Goal: Information Seeking & Learning: Compare options

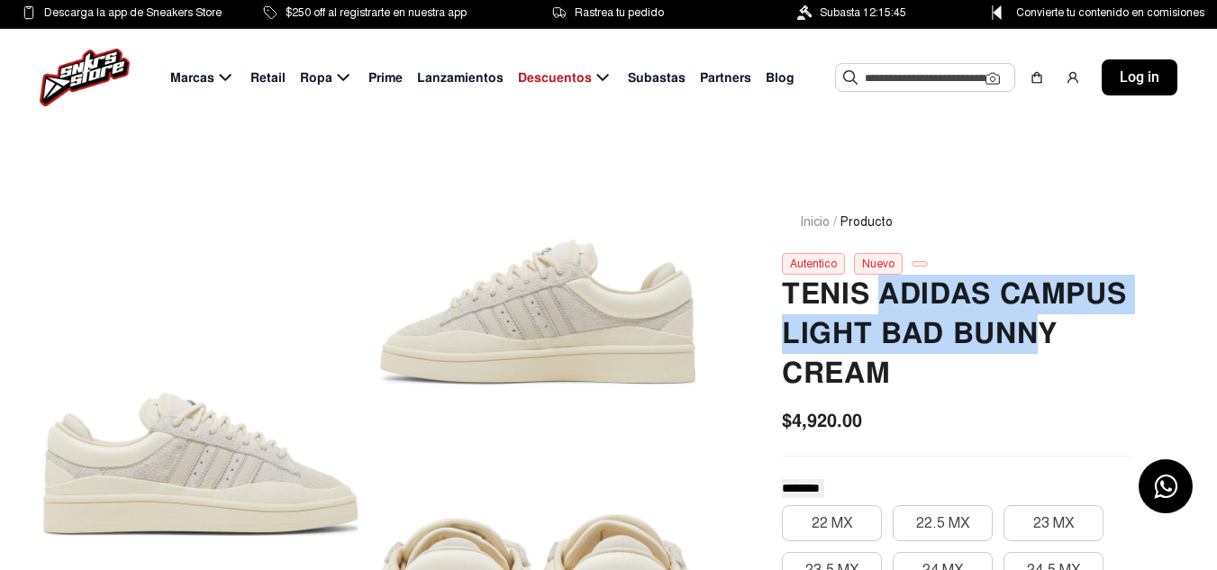
drag, startPoint x: 881, startPoint y: 292, endPoint x: 1032, endPoint y: 330, distance: 155.1
click at [1032, 330] on h2 "Tenis Adidas Campus Light Bad Bunny Cream" at bounding box center [956, 334] width 349 height 119
drag, startPoint x: 1035, startPoint y: 330, endPoint x: 1062, endPoint y: 330, distance: 27.0
click at [1036, 330] on h2 "Tenis Adidas Campus Light Bad Bunny Cream" at bounding box center [956, 334] width 349 height 119
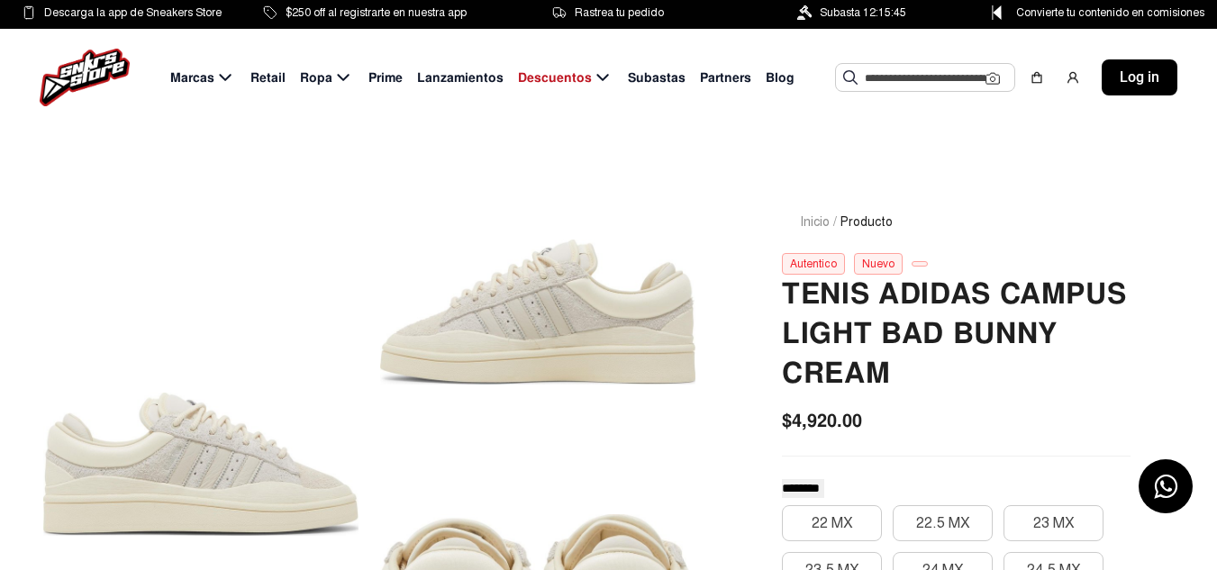
click at [1062, 331] on h2 "Tenis Adidas Campus Light Bad Bunny Cream" at bounding box center [956, 334] width 349 height 119
drag, startPoint x: 1057, startPoint y: 332, endPoint x: 881, endPoint y: 324, distance: 175.8
click at [881, 324] on h2 "Tenis Adidas Campus Light Bad Bunny Cream" at bounding box center [956, 334] width 349 height 119
copy h2 "Bad Bunny"
click at [917, 86] on input "text" at bounding box center [925, 77] width 121 height 27
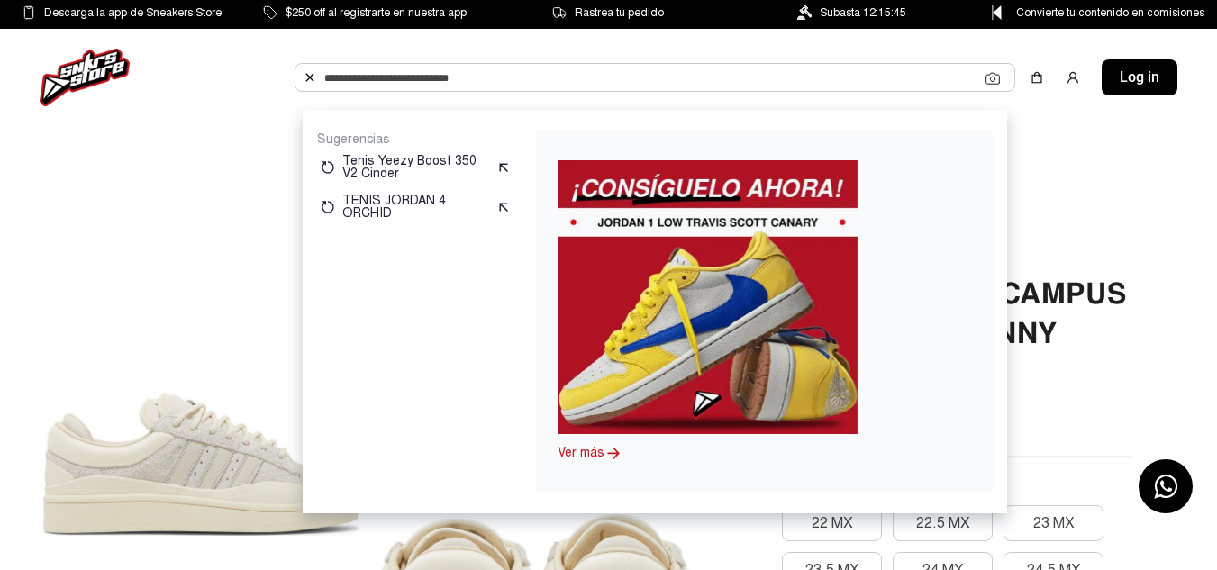
paste input "*********"
type input "*********"
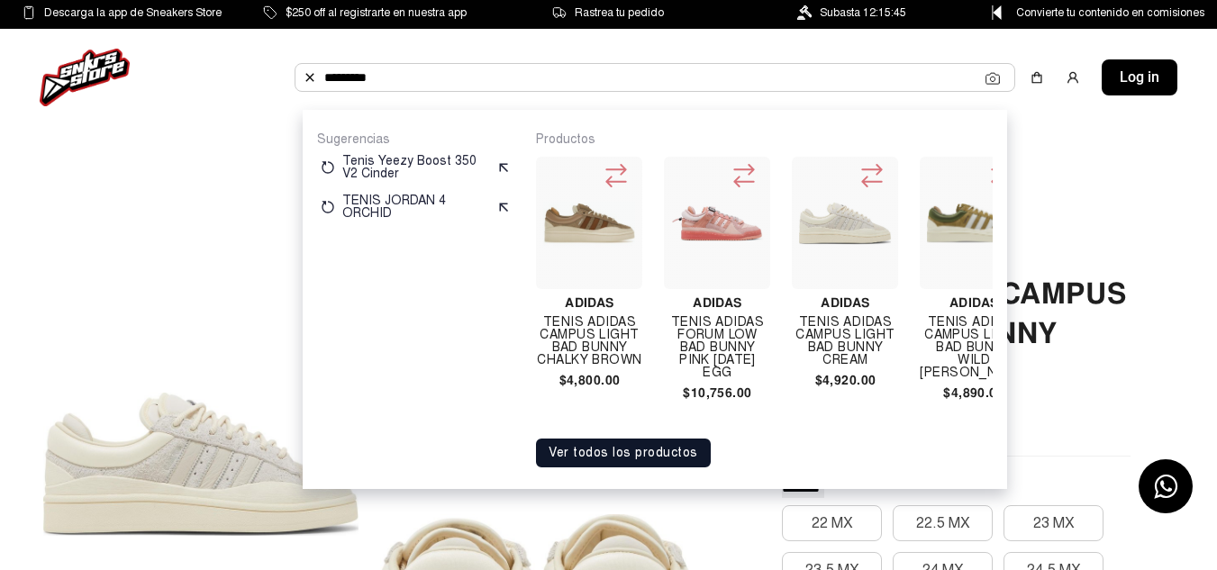
click at [690, 462] on button "Ver todos los productos" at bounding box center [623, 453] width 175 height 29
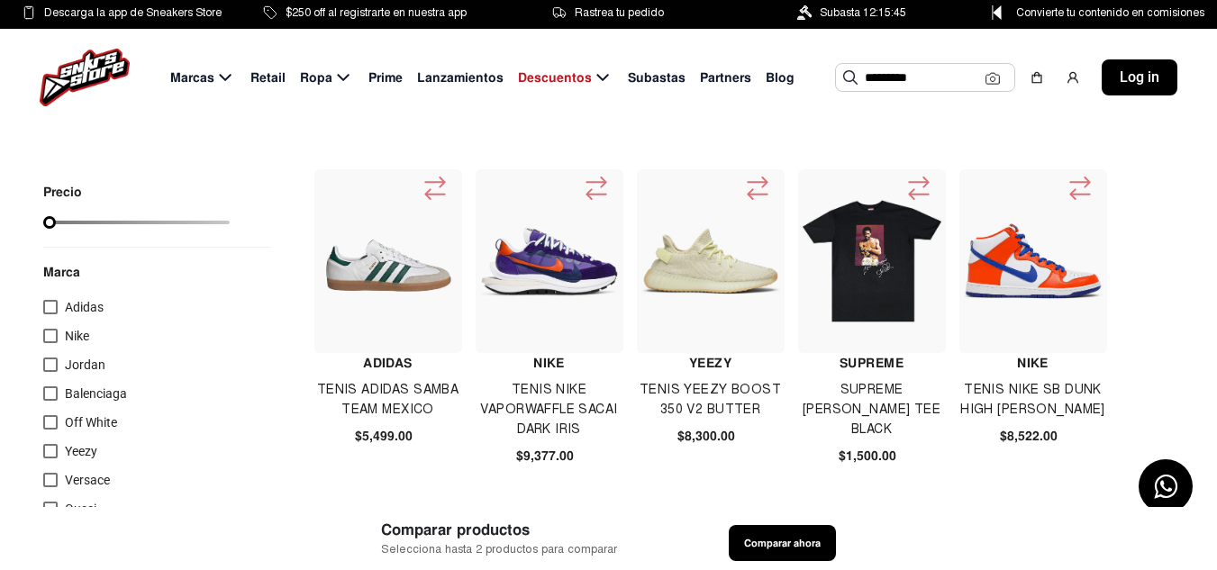
click at [930, 86] on input "*********" at bounding box center [925, 77] width 121 height 27
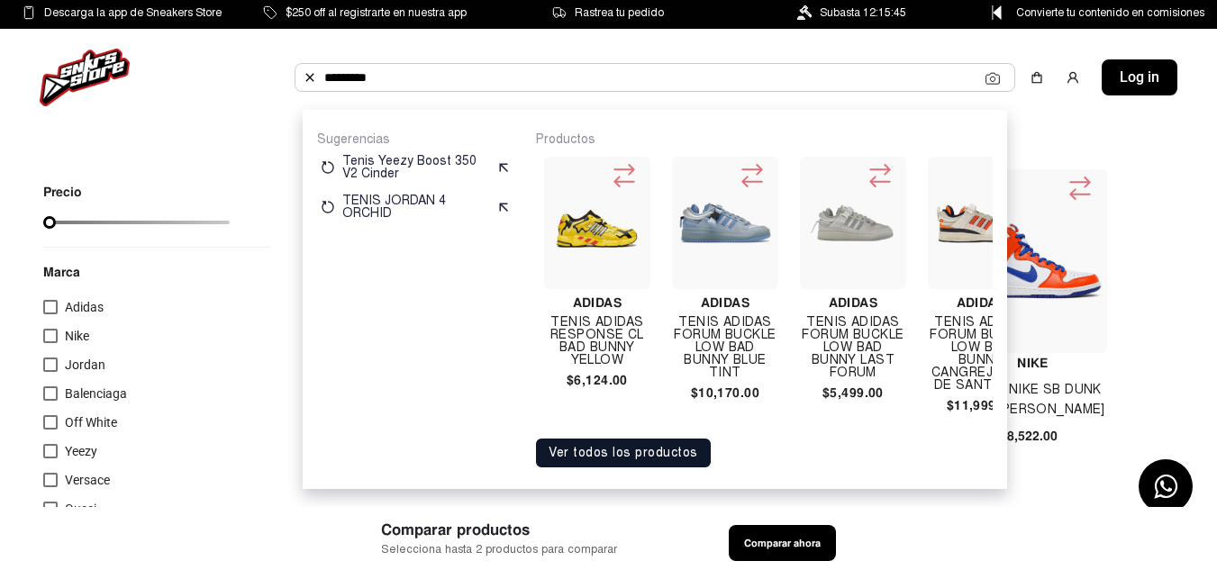
scroll to position [0, 1398]
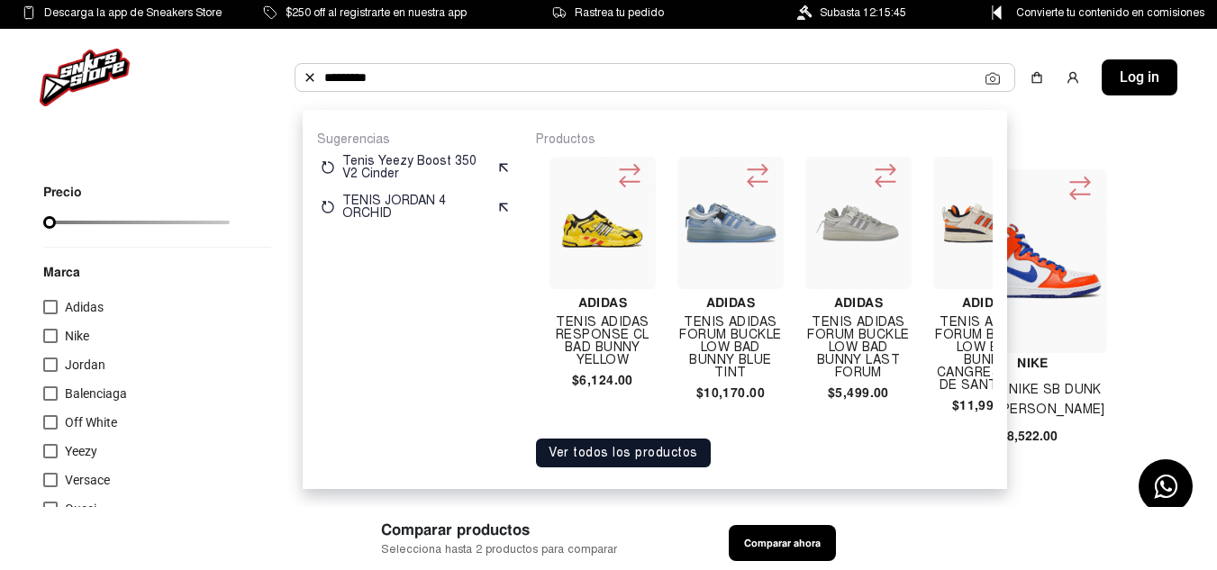
click at [835, 341] on h4 "TENIS ADIDAS FORUM BUCKLE LOW BAD BUNNY LAST FORUM" at bounding box center [858, 347] width 106 height 63
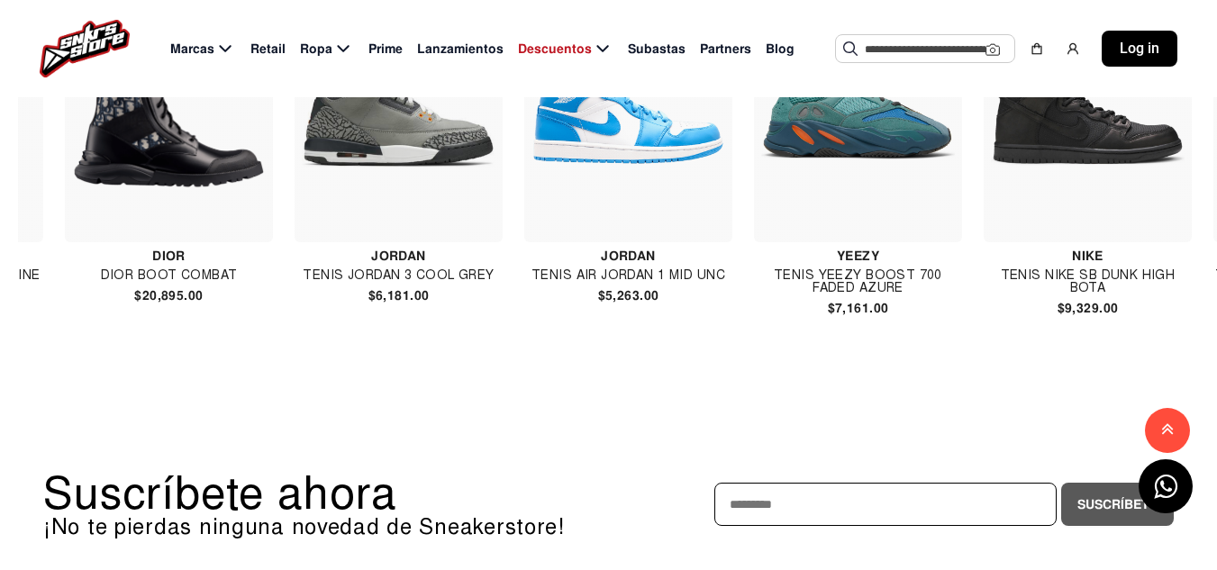
scroll to position [0, 3416]
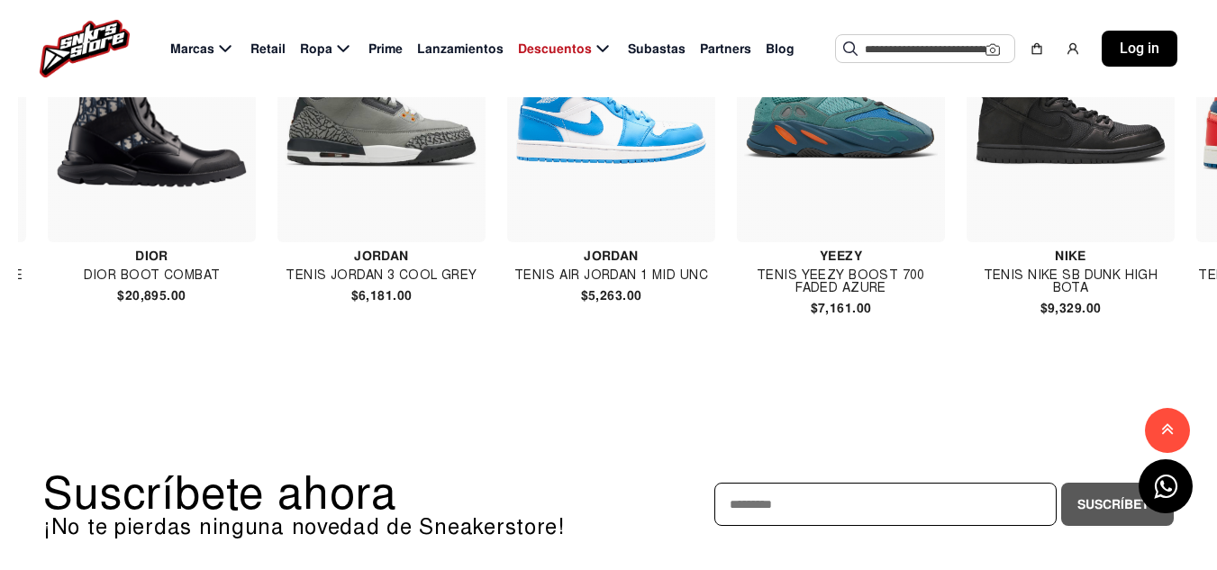
click at [867, 48] on input "text" at bounding box center [925, 48] width 121 height 27
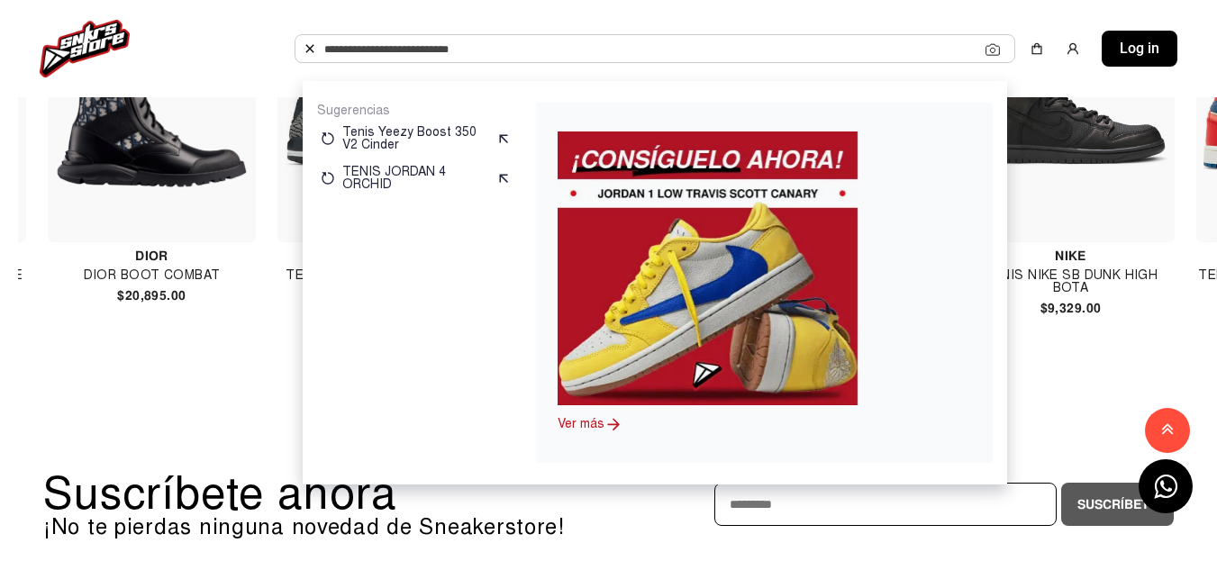
click at [867, 47] on input "text" at bounding box center [654, 48] width 661 height 27
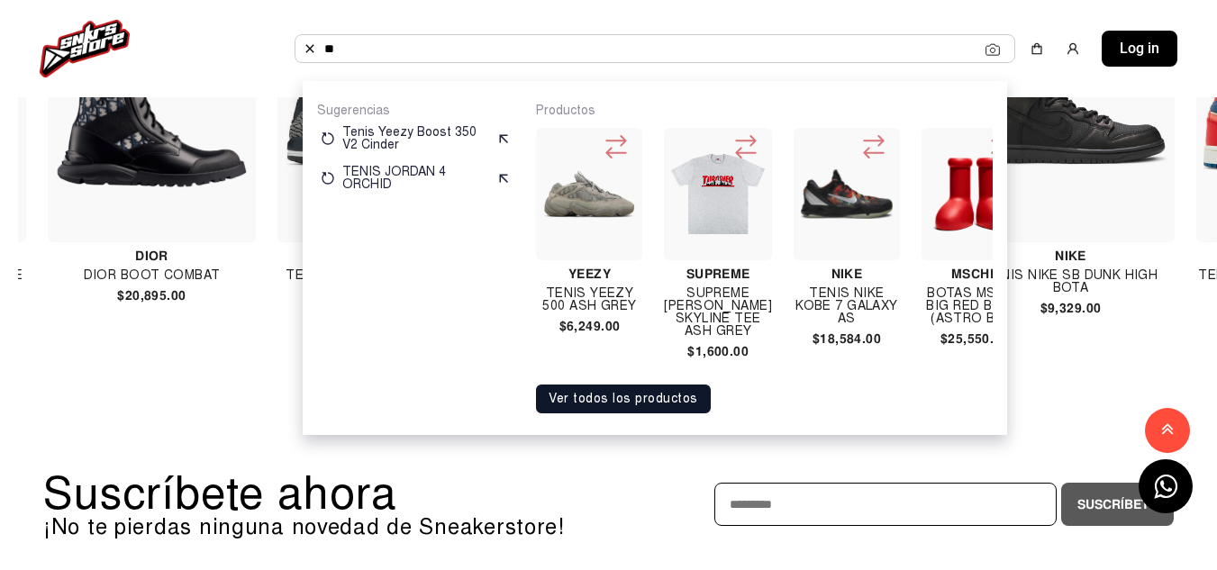
type input "*"
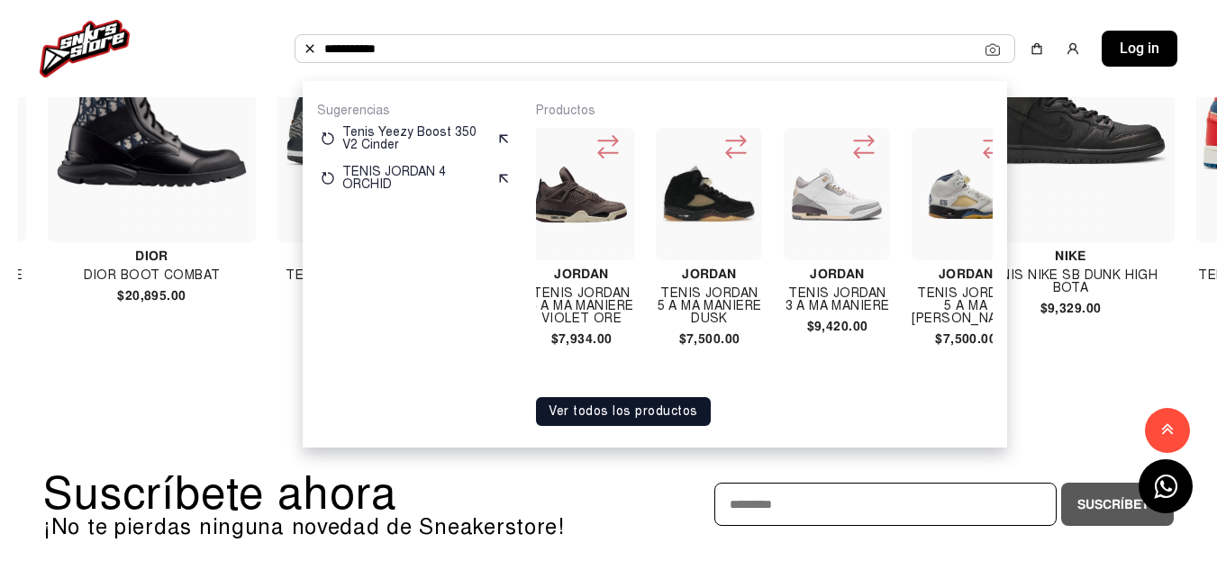
scroll to position [0, 380]
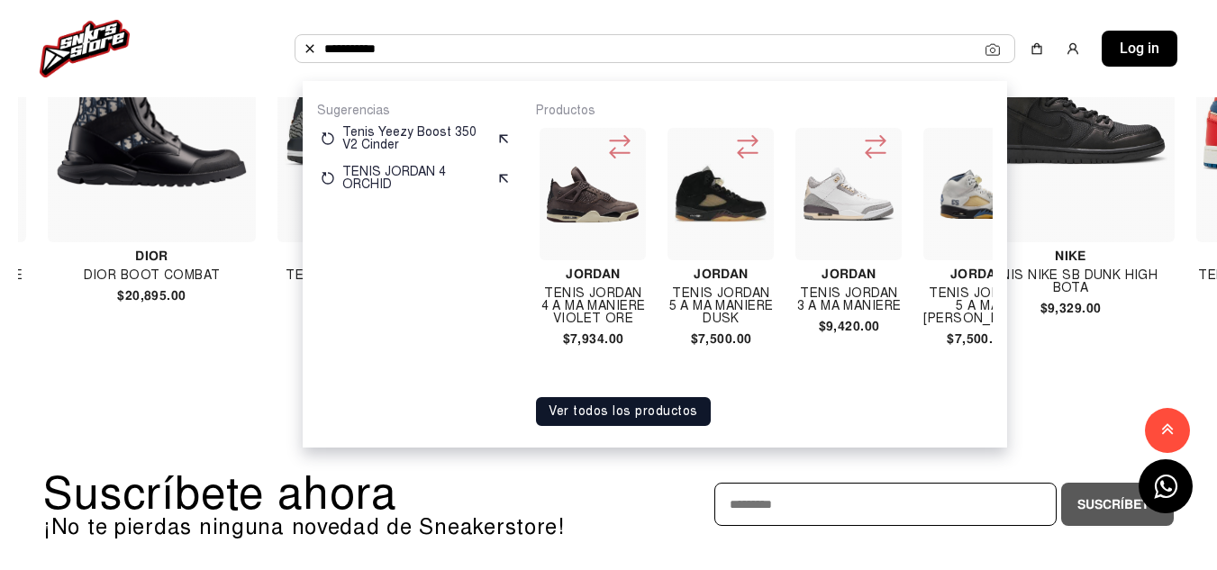
type input "**********"
click at [829, 300] on h4 "Tenis Jordan 3 A Ma Maniere" at bounding box center [849, 299] width 106 height 25
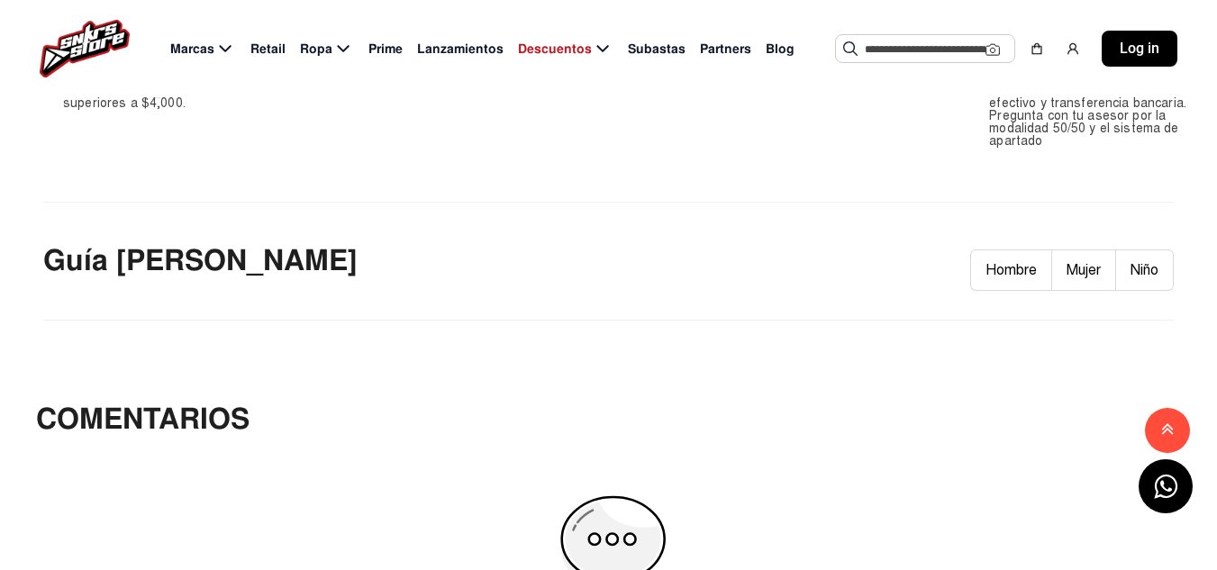
scroll to position [1956, 0]
